Goal: Information Seeking & Learning: Find specific fact

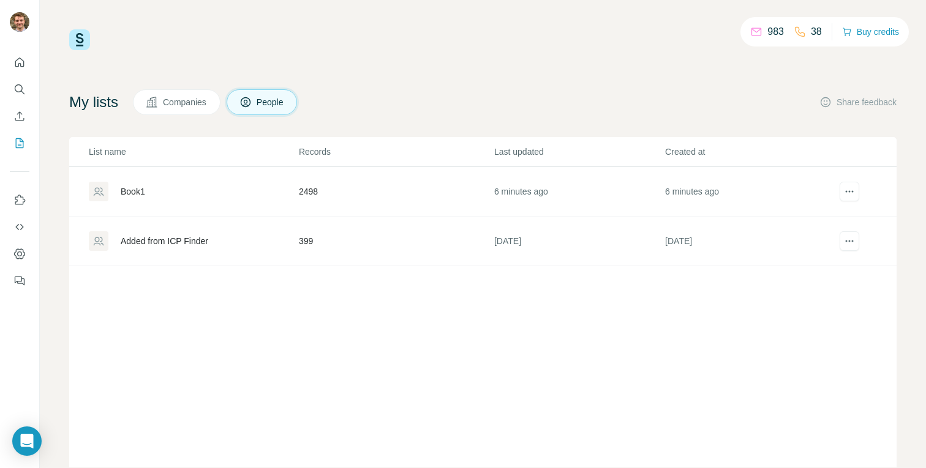
scroll to position [29, 0]
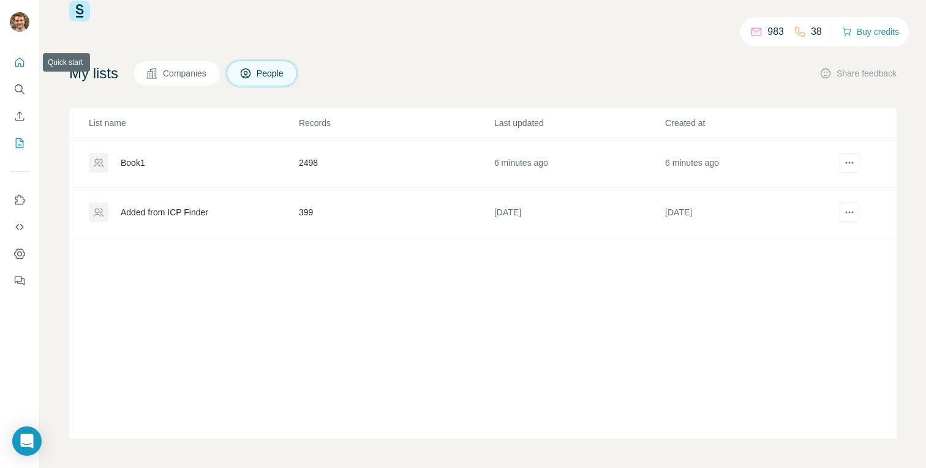
click at [23, 64] on icon "Quick start" at bounding box center [19, 62] width 12 height 12
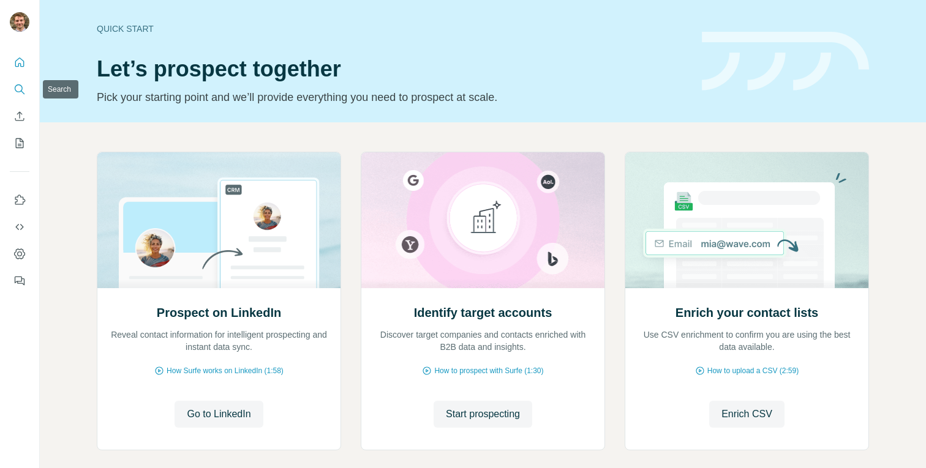
click at [15, 86] on icon "Search" at bounding box center [19, 89] width 12 height 12
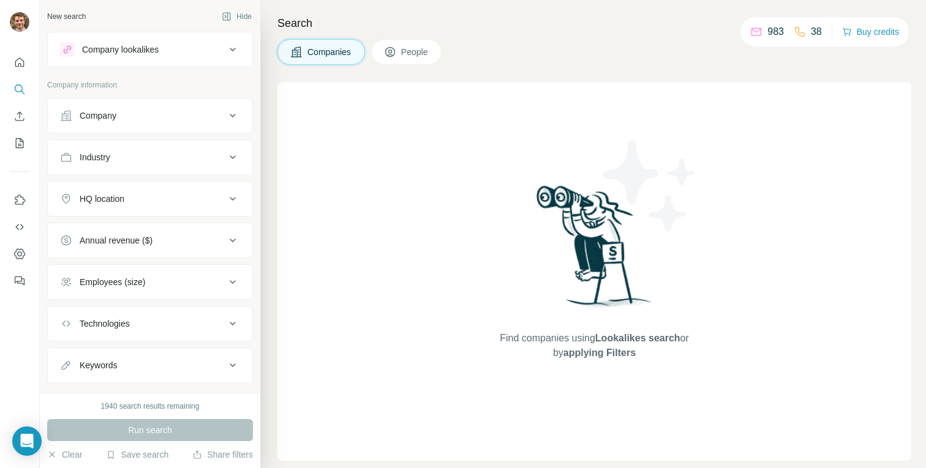
scroll to position [24, 0]
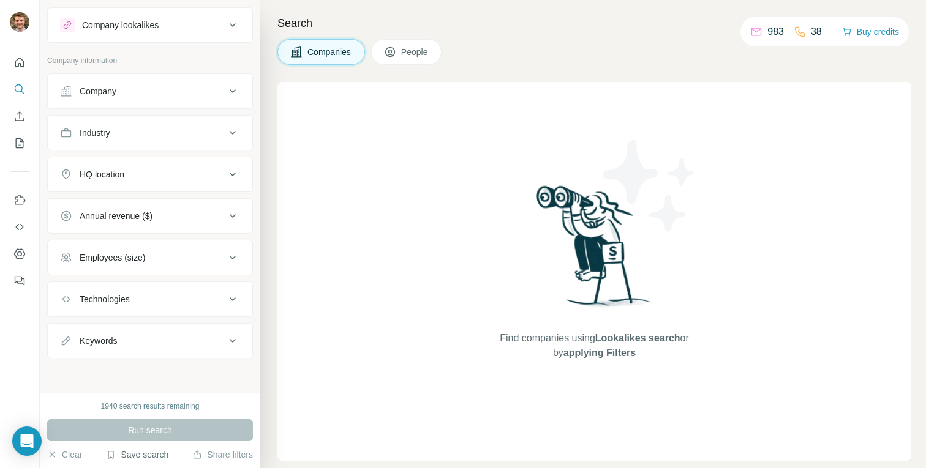
click at [132, 457] on button "Save search" at bounding box center [137, 455] width 62 height 12
click at [151, 433] on div "View my saved searches" at bounding box center [171, 433] width 129 height 24
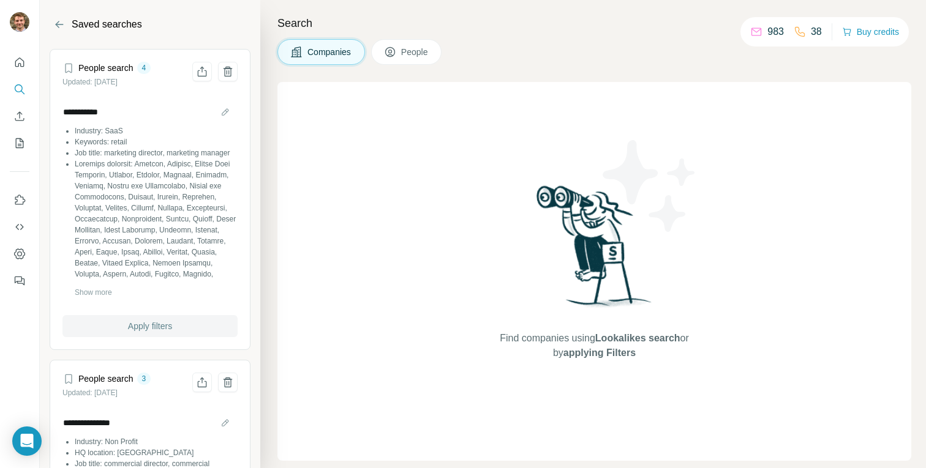
click at [134, 318] on button "Apply filters" at bounding box center [149, 326] width 175 height 22
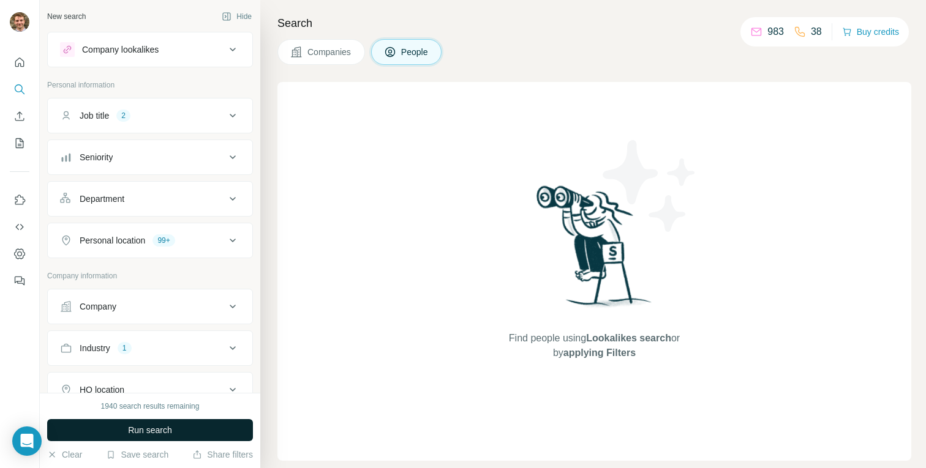
click at [140, 430] on span "Run search" at bounding box center [150, 430] width 44 height 12
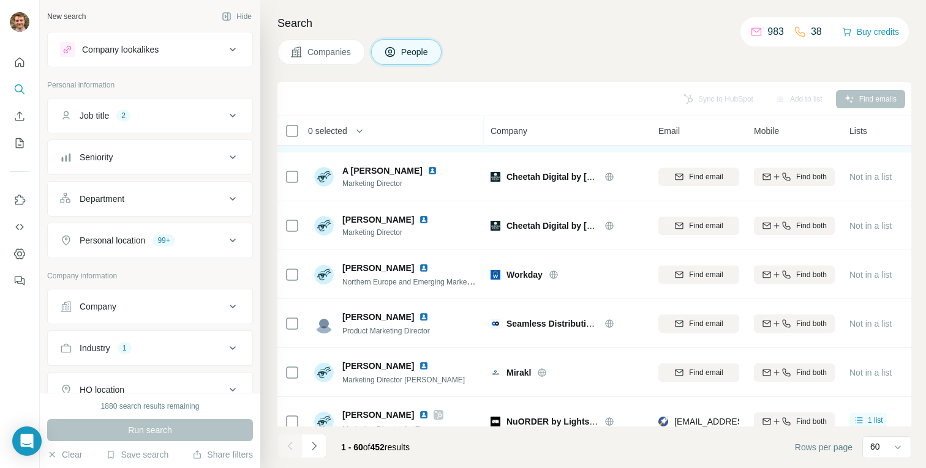
scroll to position [43, 0]
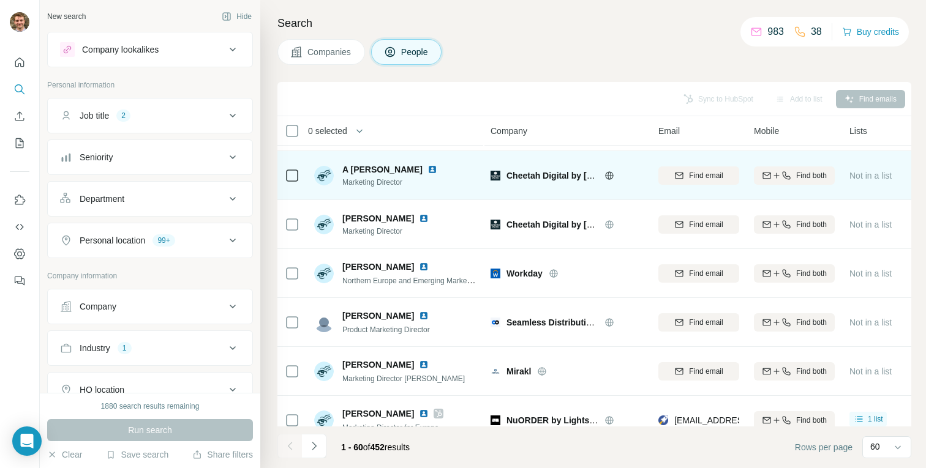
click at [607, 175] on icon at bounding box center [609, 176] width 10 height 10
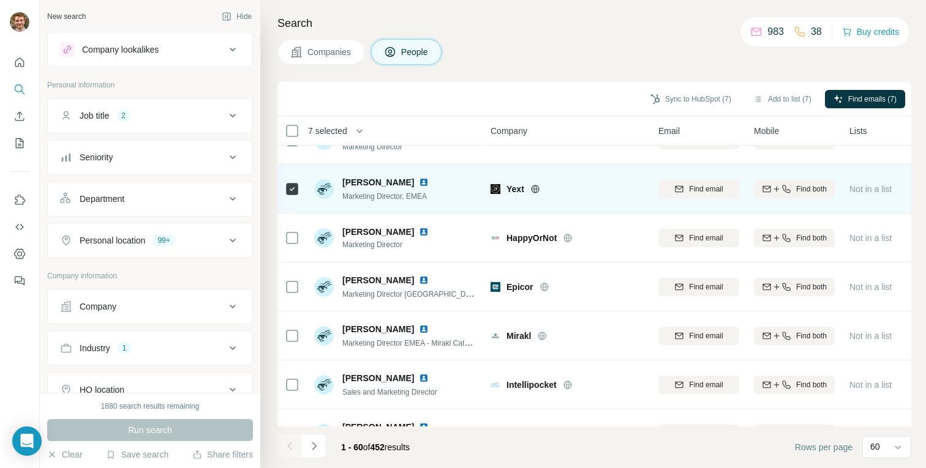
scroll to position [576, 2]
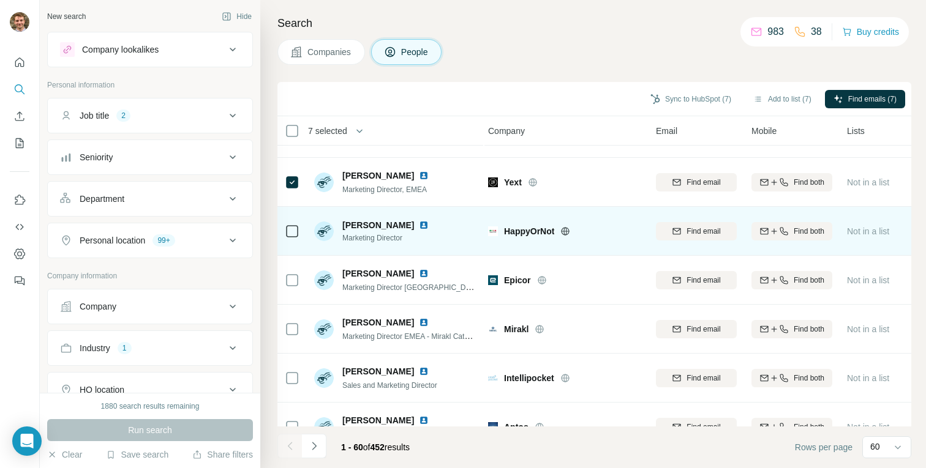
click at [294, 238] on icon at bounding box center [292, 231] width 15 height 15
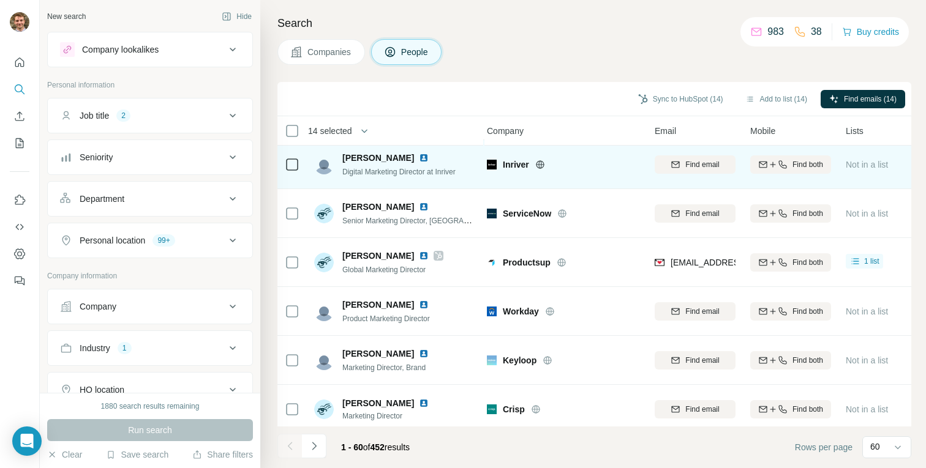
scroll to position [987, 5]
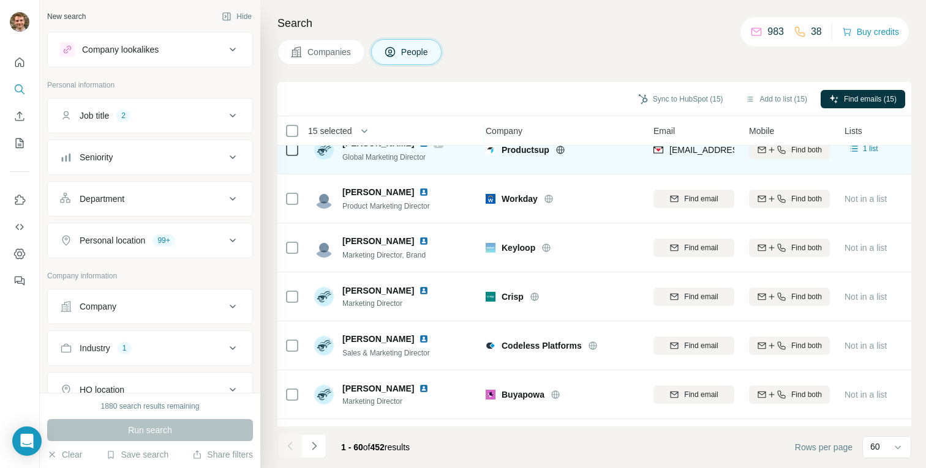
click at [291, 239] on div at bounding box center [292, 248] width 15 height 34
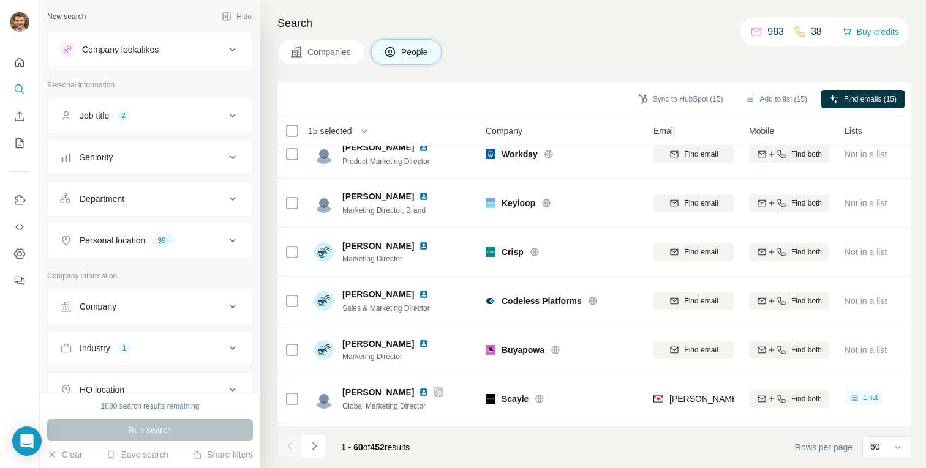
scroll to position [1147, 5]
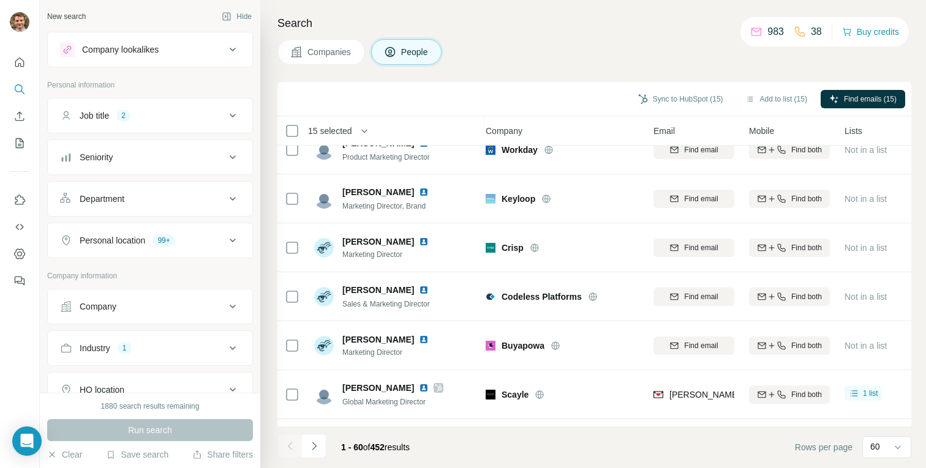
click at [291, 239] on div at bounding box center [292, 248] width 15 height 34
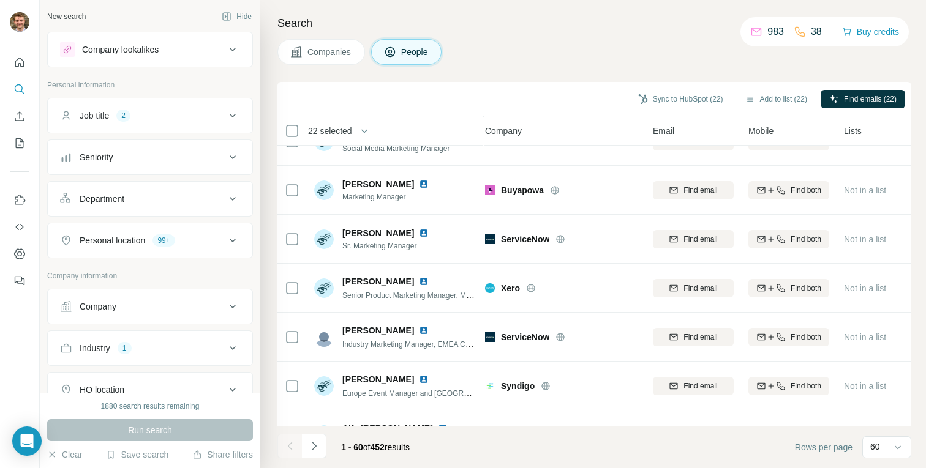
scroll to position [2138, 6]
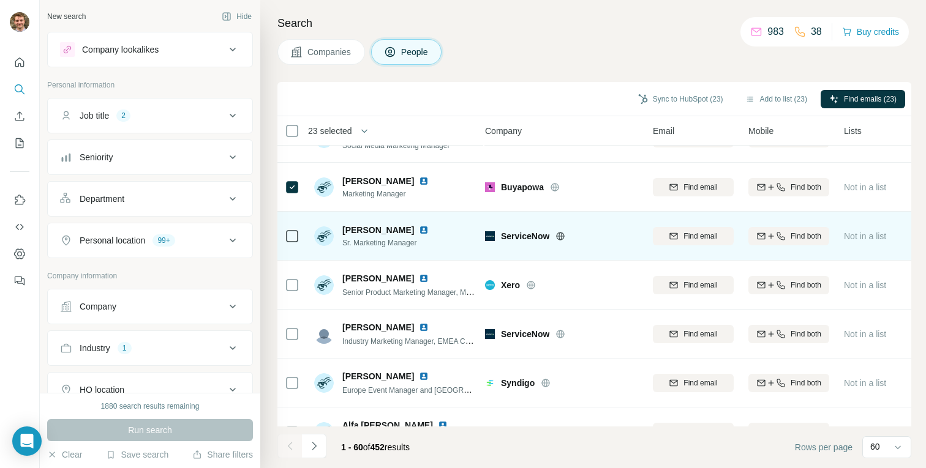
click at [293, 227] on div at bounding box center [292, 236] width 15 height 34
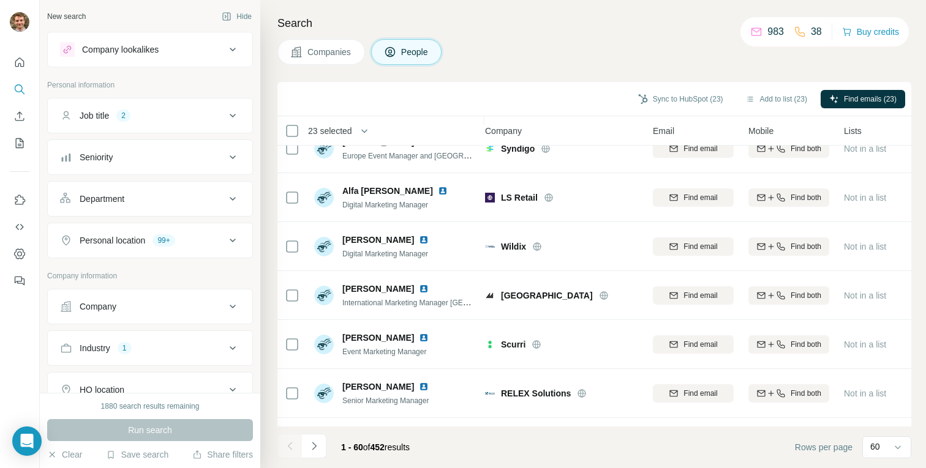
scroll to position [2391, 6]
